Goal: Transaction & Acquisition: Obtain resource

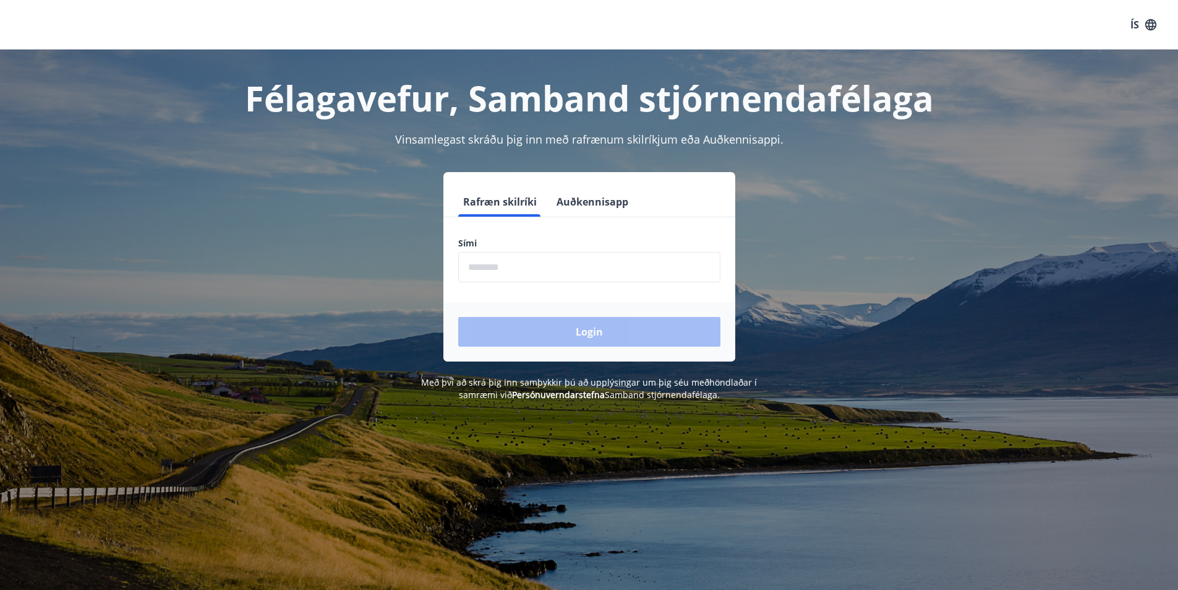
click at [474, 268] on input "phone" at bounding box center [589, 267] width 262 height 30
type input "********"
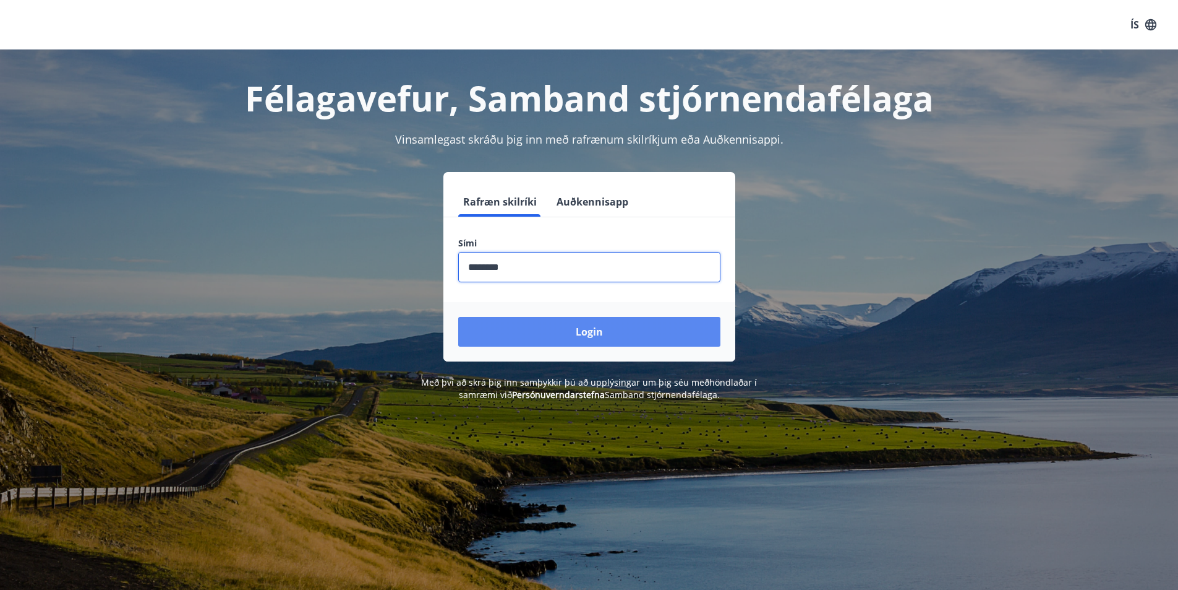
click at [583, 337] on button "Login" at bounding box center [589, 332] width 262 height 30
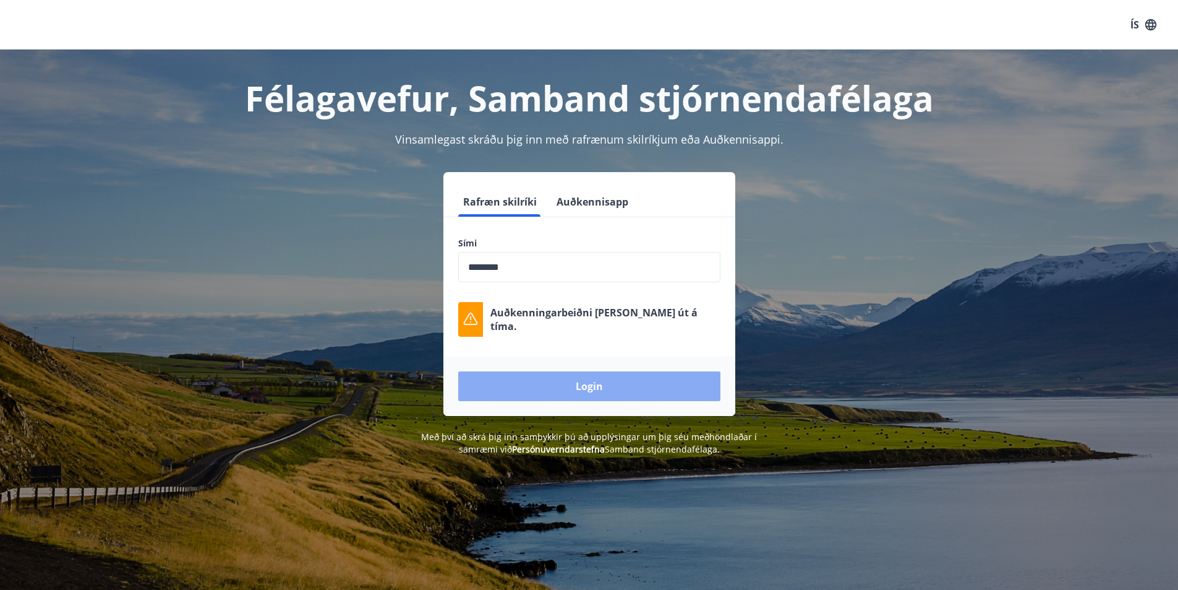
click at [578, 392] on button "Login" at bounding box center [589, 386] width 262 height 30
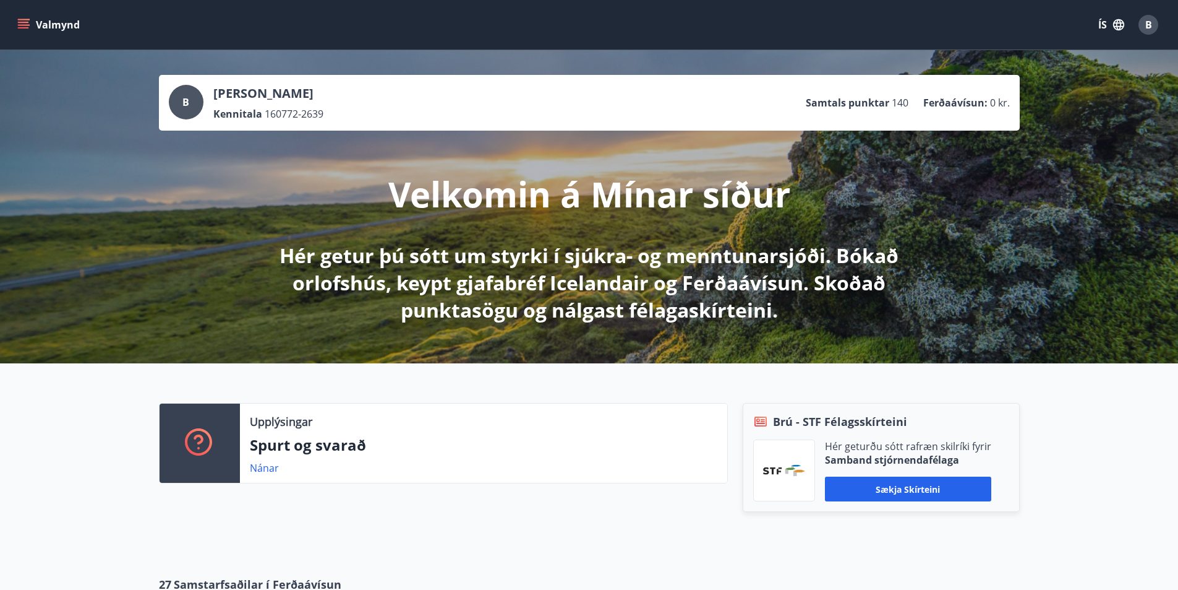
click at [60, 483] on div "Upplýsingar Spurt og svarað Nánar Brú - STF Félagsskírteini Hér geturðu sótt ra…" at bounding box center [589, 459] width 1178 height 193
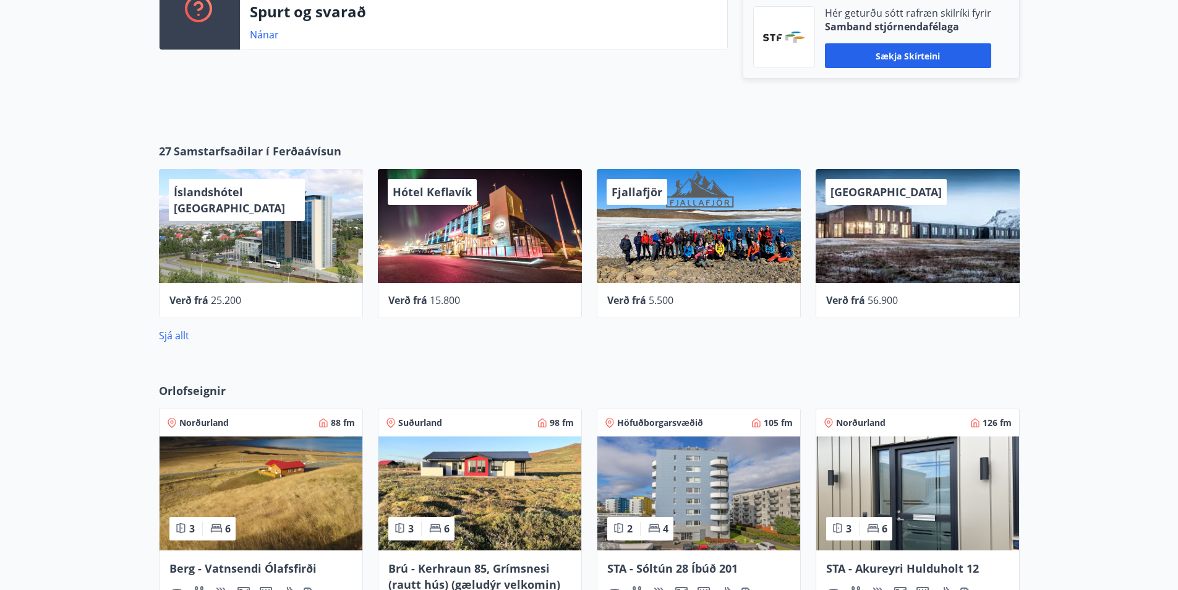
scroll to position [186, 0]
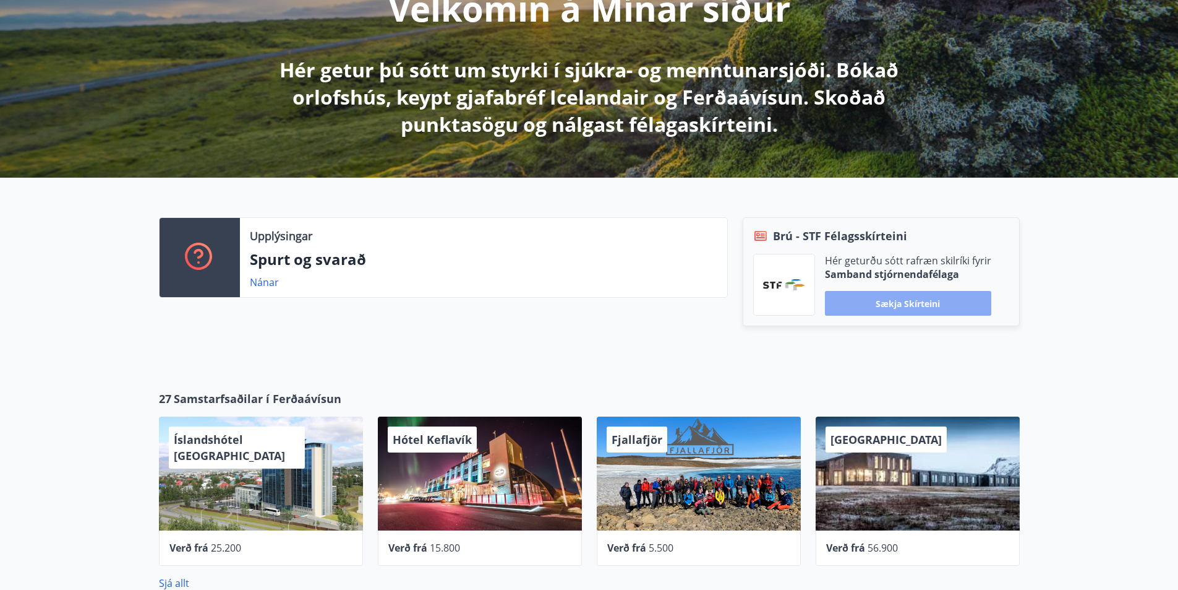
click at [914, 300] on button "Sækja skírteini" at bounding box center [908, 303] width 166 height 25
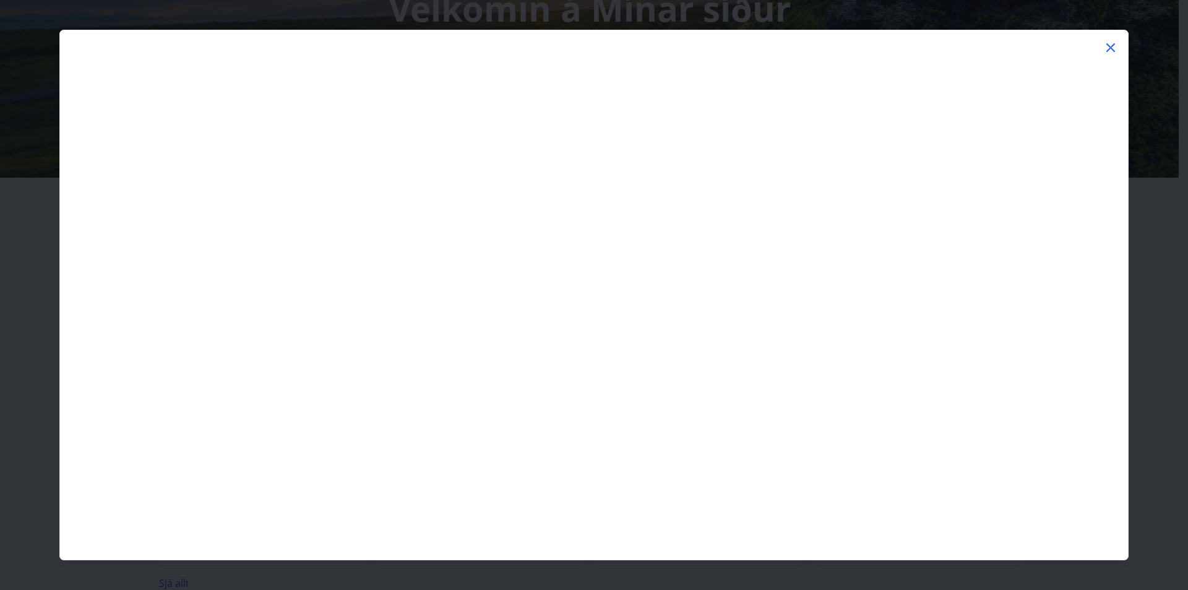
click at [1107, 46] on icon at bounding box center [1110, 47] width 15 height 15
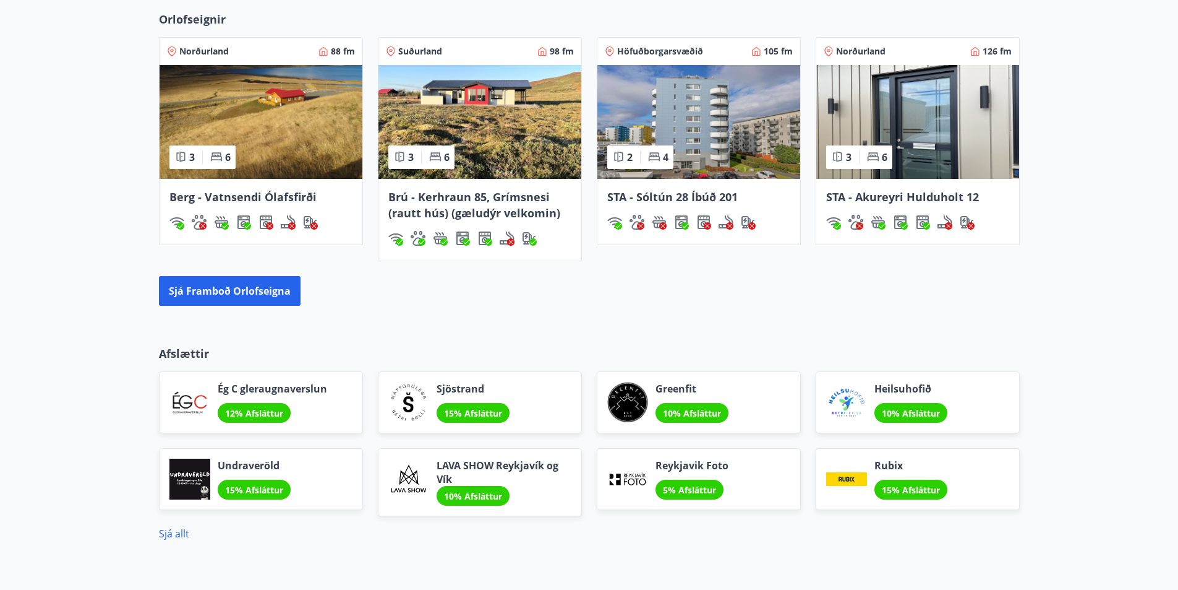
scroll to position [909, 0]
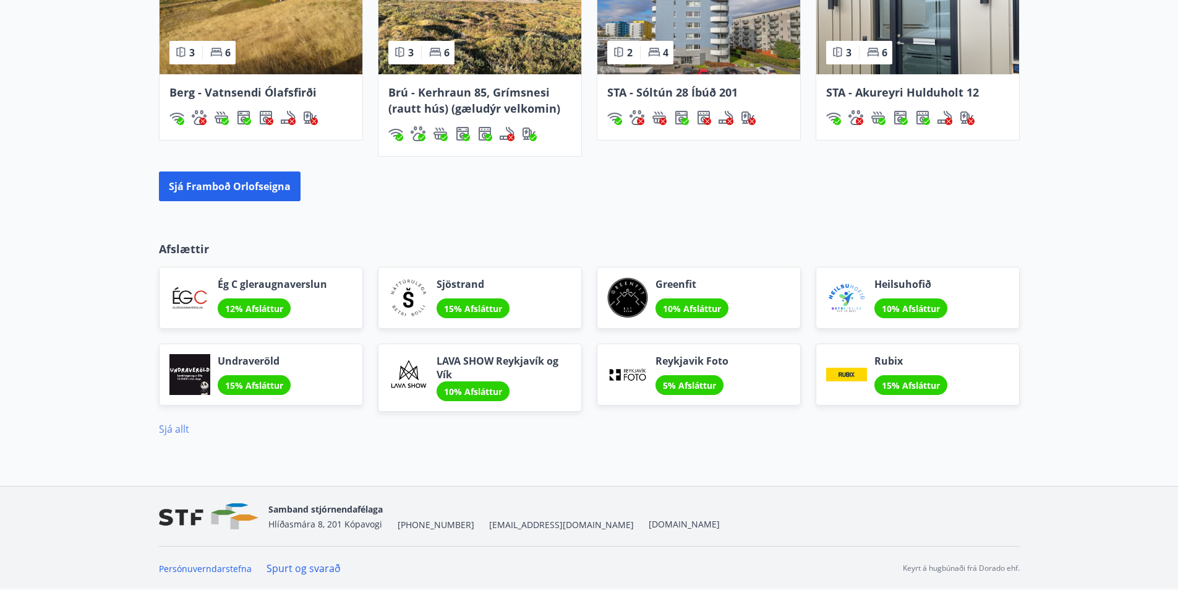
click at [173, 431] on link "Sjá allt" at bounding box center [174, 429] width 30 height 14
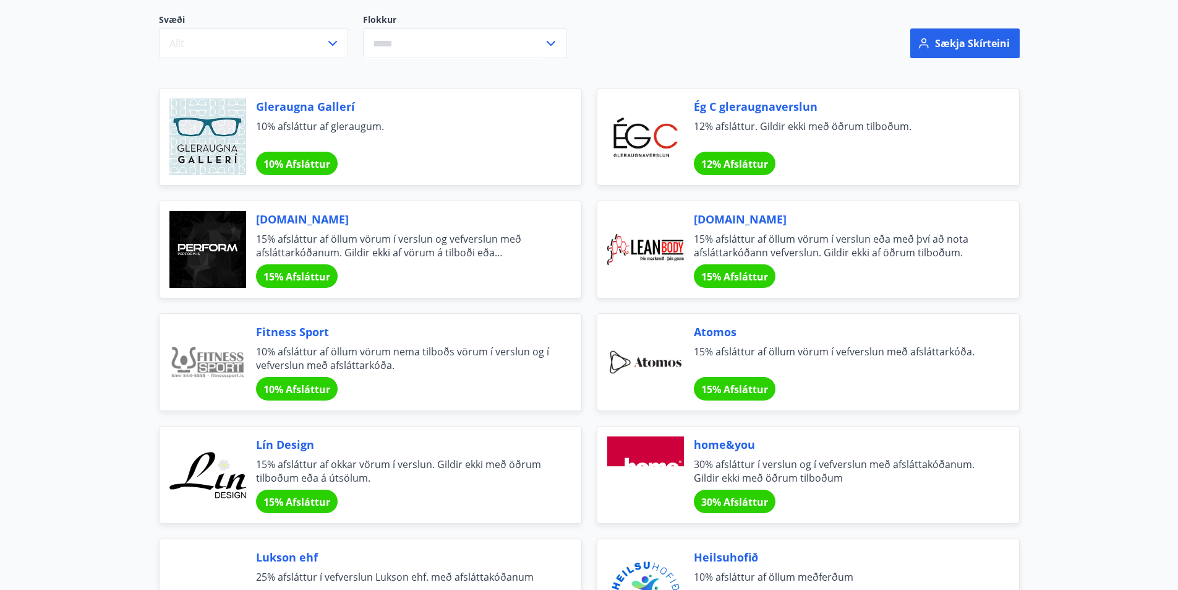
scroll to position [62, 0]
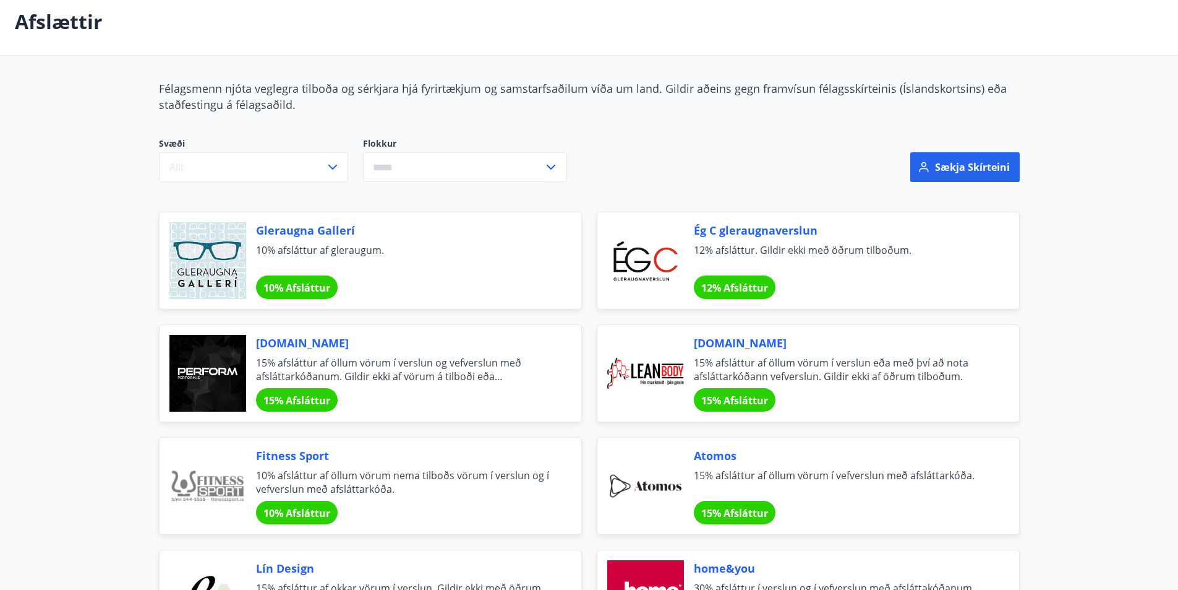
click at [758, 226] on span "Ég C gleraugnaverslun" at bounding box center [842, 230] width 296 height 16
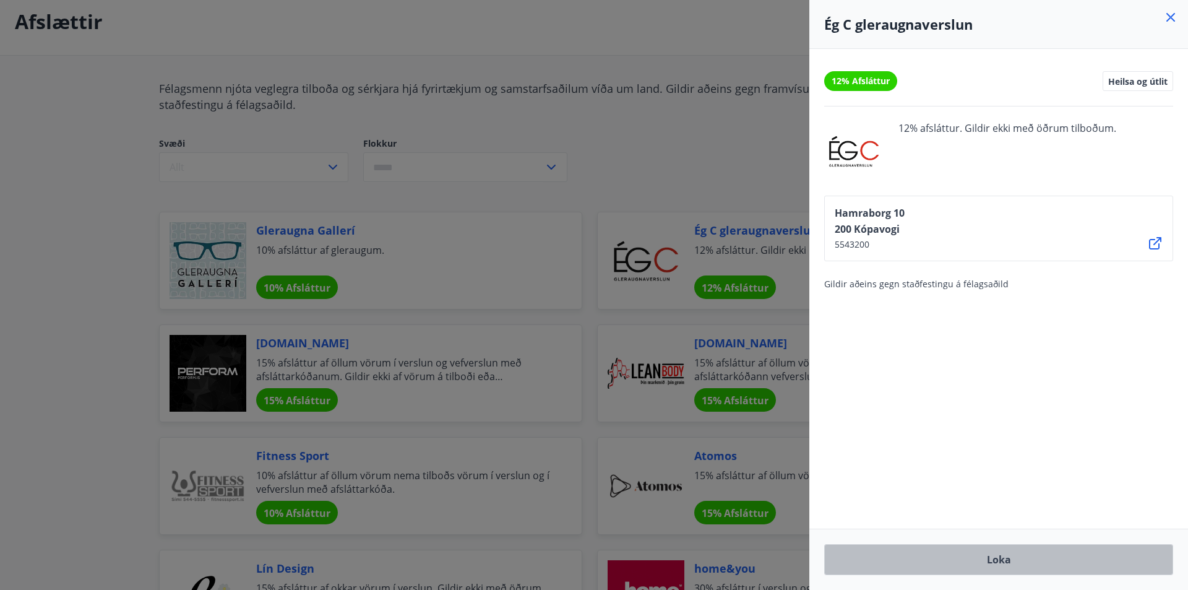
click at [1001, 561] on button "Loka" at bounding box center [998, 559] width 349 height 31
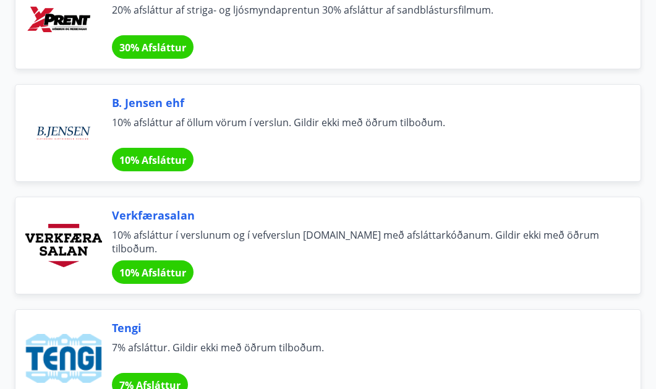
scroll to position [3959, 0]
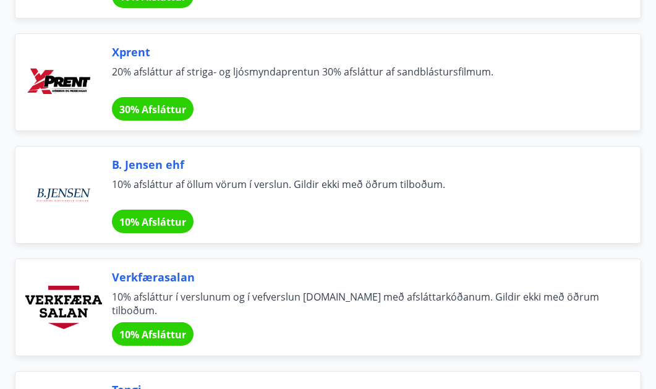
click at [121, 55] on span "Xprent" at bounding box center [361, 52] width 499 height 16
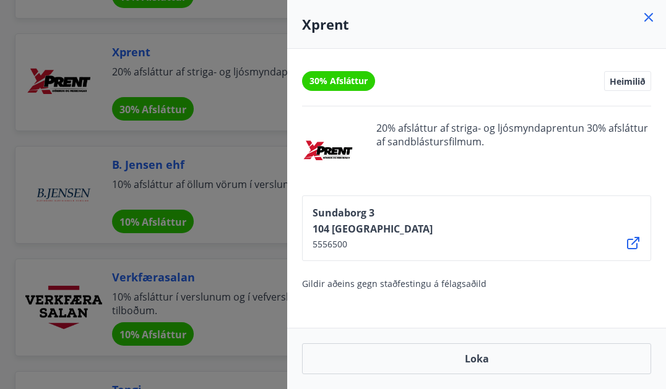
click at [298, 263] on div "30% Afsláttur Heimilið 20% afsláttur af striga- og ljósmyndaprentun 30% afslátt…" at bounding box center [476, 188] width 379 height 279
drag, startPoint x: 482, startPoint y: 220, endPoint x: 574, endPoint y: 71, distance: 175.3
click at [487, 213] on div "Sundaborg 3 104 Reykjavík 5556500" at bounding box center [476, 228] width 349 height 66
click at [646, 10] on icon at bounding box center [648, 17] width 15 height 15
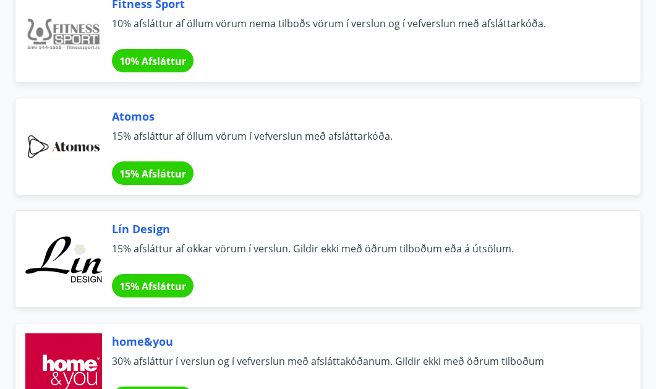
scroll to position [866, 0]
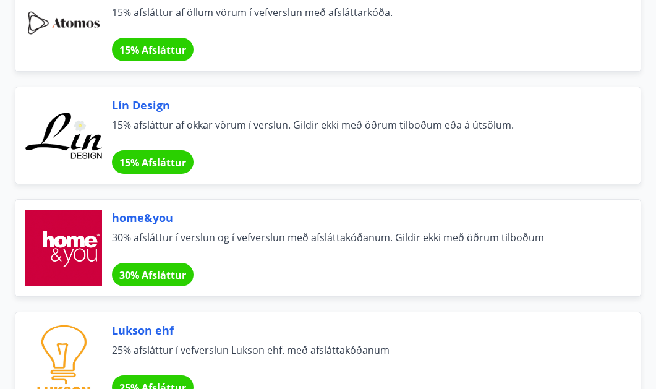
click at [145, 273] on span "30% Afsláttur" at bounding box center [152, 275] width 67 height 14
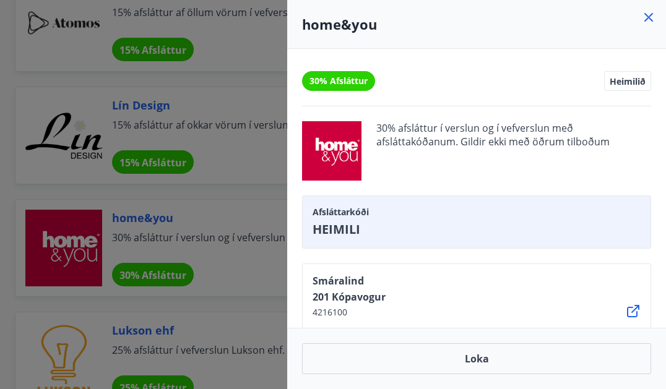
click at [645, 19] on icon at bounding box center [648, 17] width 15 height 15
